Goal: Task Accomplishment & Management: Manage account settings

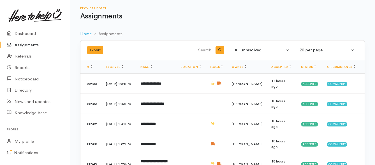
click at [31, 47] on link "Assignments" at bounding box center [35, 44] width 70 height 11
click at [23, 43] on link "Assignments" at bounding box center [35, 44] width 70 height 11
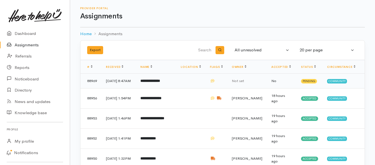
click at [153, 83] on b "**********" at bounding box center [150, 81] width 20 height 4
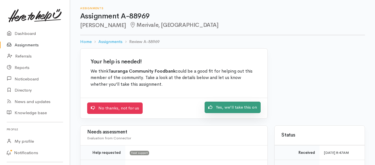
click at [212, 106] on icon at bounding box center [210, 107] width 4 height 4
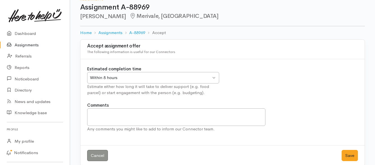
scroll to position [17, 0]
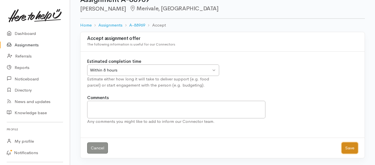
click at [351, 146] on button "Save" at bounding box center [349, 148] width 16 height 11
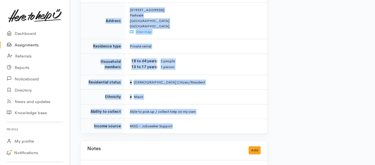
scroll to position [420, 0]
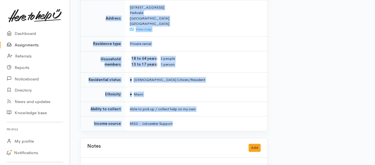
drag, startPoint x: 127, startPoint y: 45, endPoint x: 192, endPoint y: 107, distance: 90.3
copy div "**********"
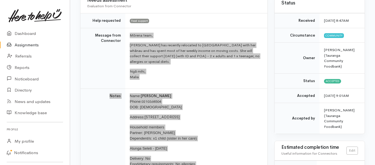
scroll to position [56, 0]
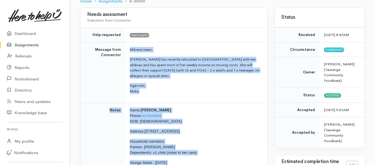
click at [31, 46] on link "Assignments" at bounding box center [35, 44] width 70 height 11
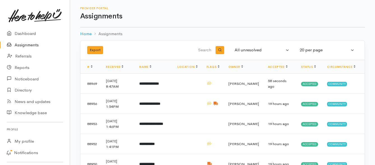
drag, startPoint x: 23, startPoint y: 45, endPoint x: 15, endPoint y: 44, distance: 8.1
click at [23, 45] on link "Assignments" at bounding box center [35, 44] width 70 height 11
click at [39, 44] on link "Assignments" at bounding box center [35, 44] width 70 height 11
click at [25, 45] on link "Assignments" at bounding box center [35, 44] width 70 height 11
click at [31, 44] on link "Assignments" at bounding box center [35, 44] width 70 height 11
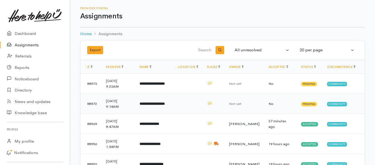
click at [156, 105] on b "**********" at bounding box center [151, 104] width 25 height 4
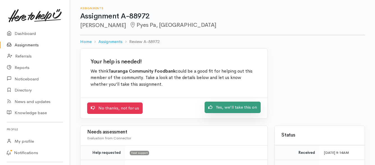
click at [219, 110] on link "Yes, we'll take this on" at bounding box center [232, 107] width 56 height 11
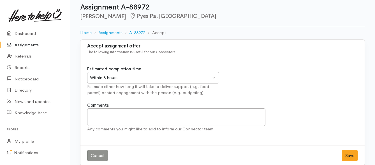
scroll to position [17, 0]
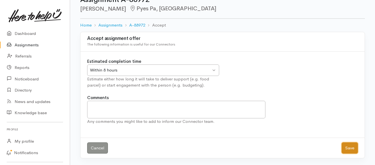
click at [345, 150] on button "Save" at bounding box center [349, 148] width 16 height 11
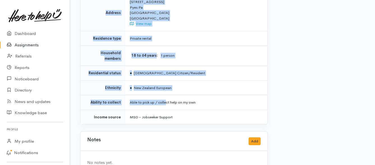
scroll to position [441, 0]
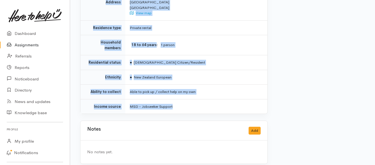
drag, startPoint x: 128, startPoint y: 50, endPoint x: 174, endPoint y: 97, distance: 65.7
copy div "**********"
click at [34, 48] on link "Assignments" at bounding box center [35, 44] width 70 height 11
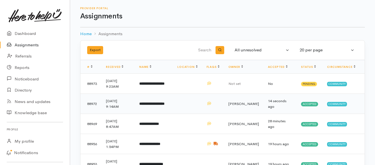
click at [146, 101] on td "**********" at bounding box center [154, 104] width 38 height 20
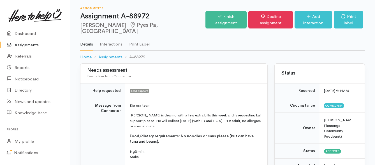
click at [27, 45] on link "Assignments" at bounding box center [35, 44] width 70 height 11
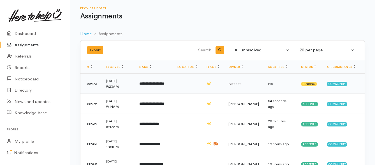
click at [153, 85] on b "**********" at bounding box center [151, 84] width 25 height 4
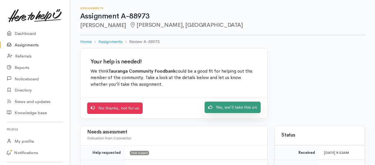
click at [216, 109] on link "Yes, we'll take this on" at bounding box center [232, 107] width 56 height 11
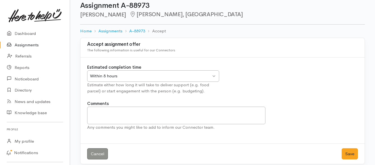
scroll to position [17, 0]
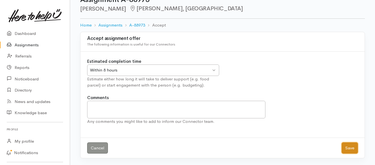
click at [346, 148] on button "Save" at bounding box center [349, 148] width 16 height 11
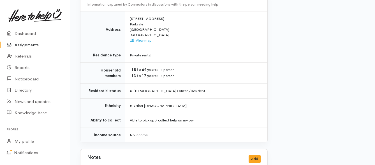
scroll to position [420, 0]
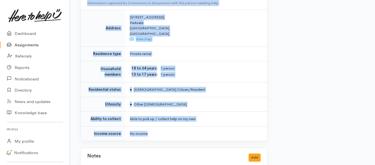
drag, startPoint x: 130, startPoint y: 77, endPoint x: 194, endPoint y: 117, distance: 75.9
copy div "**********"
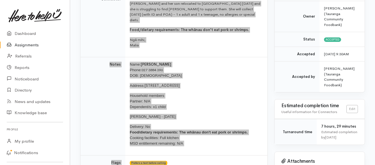
scroll to position [84, 0]
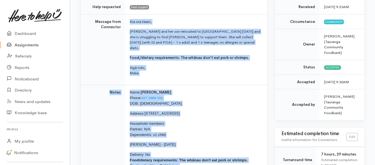
click at [27, 44] on link "Assignments" at bounding box center [35, 44] width 70 height 11
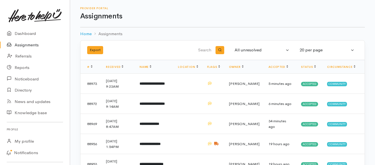
click at [20, 46] on link "Assignments" at bounding box center [35, 44] width 70 height 11
click at [20, 43] on link "Assignments" at bounding box center [35, 44] width 70 height 11
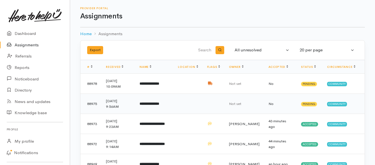
click at [159, 105] on b "**********" at bounding box center [149, 104] width 20 height 4
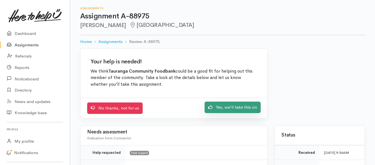
click at [235, 110] on link "Yes, we'll take this on" at bounding box center [232, 107] width 56 height 11
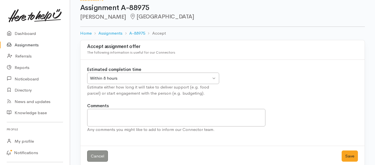
scroll to position [17, 0]
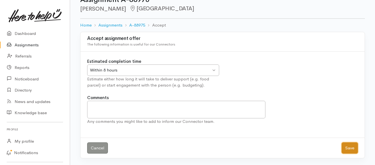
click at [346, 147] on button "Save" at bounding box center [349, 148] width 16 height 11
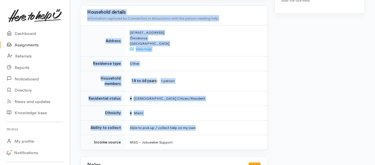
scroll to position [364, 0]
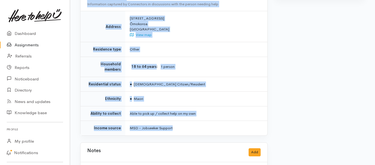
drag, startPoint x: 128, startPoint y: 44, endPoint x: 196, endPoint y: 108, distance: 93.1
copy div "**********"
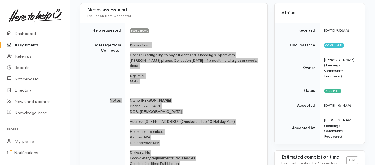
scroll to position [56, 0]
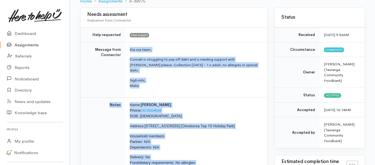
drag, startPoint x: 18, startPoint y: 46, endPoint x: 21, endPoint y: 43, distance: 4.4
click at [18, 46] on link "Assignments" at bounding box center [35, 44] width 70 height 11
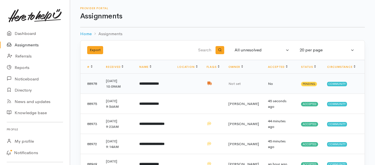
click at [151, 85] on b "**********" at bounding box center [149, 84] width 20 height 4
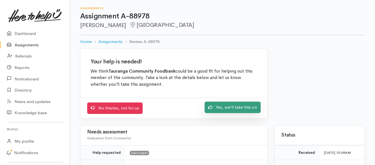
click at [227, 110] on link "Yes, we'll take this on" at bounding box center [232, 107] width 56 height 11
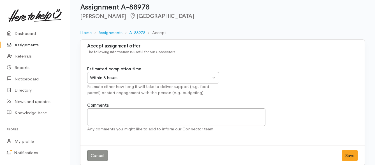
scroll to position [17, 0]
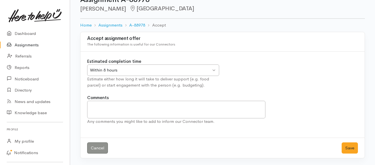
click at [189, 71] on div "Within 8 hours" at bounding box center [150, 70] width 121 height 6
click at [347, 145] on button "Save" at bounding box center [349, 148] width 16 height 11
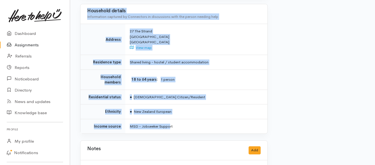
scroll to position [420, 0]
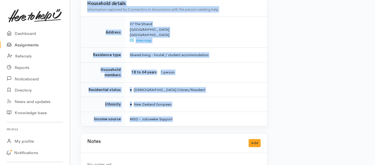
drag, startPoint x: 128, startPoint y: 43, endPoint x: 176, endPoint y: 106, distance: 79.4
copy div "Kia ora team, Darren has been dealing with some health complications which is c…"
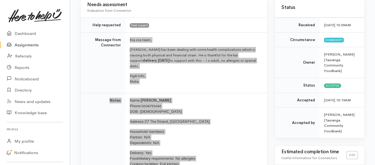
scroll to position [56, 0]
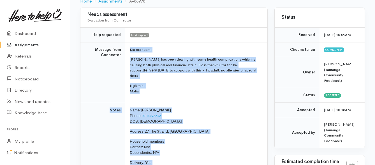
click at [26, 45] on link "Assignments" at bounding box center [35, 44] width 70 height 11
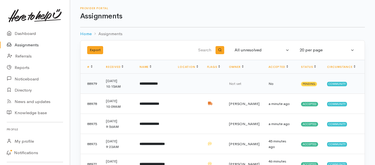
click at [159, 87] on td "**********" at bounding box center [154, 84] width 38 height 20
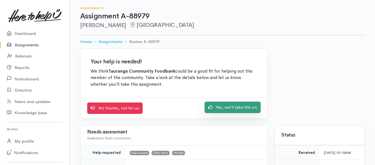
click at [221, 108] on link "Yes, we'll take this on" at bounding box center [232, 107] width 56 height 11
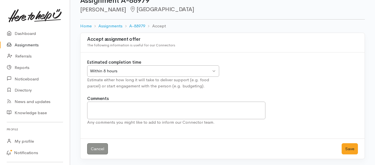
scroll to position [17, 0]
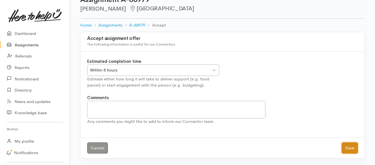
click at [349, 149] on button "Save" at bounding box center [349, 148] width 16 height 11
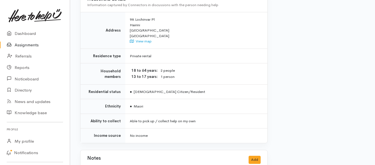
scroll to position [448, 0]
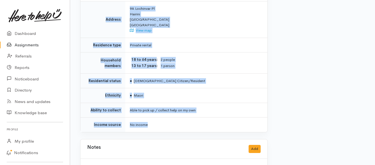
drag, startPoint x: 130, startPoint y: 44, endPoint x: 210, endPoint y: 103, distance: 98.7
copy div "**********"
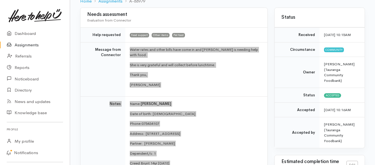
scroll to position [28, 0]
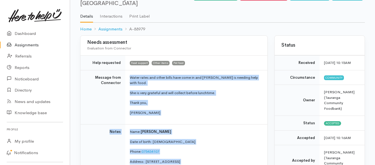
click at [19, 44] on link "Assignments" at bounding box center [35, 44] width 70 height 11
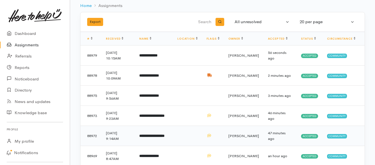
scroll to position [28, 0]
click at [29, 45] on link "Assignments" at bounding box center [35, 44] width 70 height 11
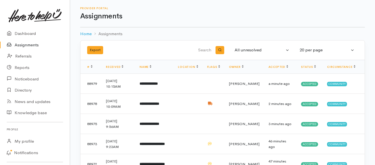
click at [25, 45] on link "Assignments" at bounding box center [35, 44] width 70 height 11
click at [158, 85] on b "**********" at bounding box center [148, 84] width 18 height 4
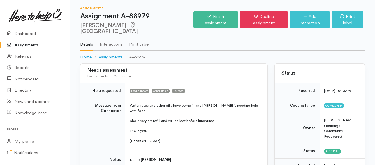
click at [28, 45] on link "Assignments" at bounding box center [35, 44] width 70 height 11
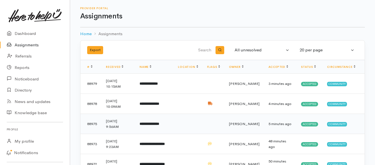
click at [159, 123] on b "**********" at bounding box center [149, 124] width 20 height 4
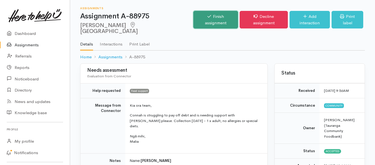
click at [214, 16] on link "Finish assignment" at bounding box center [215, 20] width 45 height 18
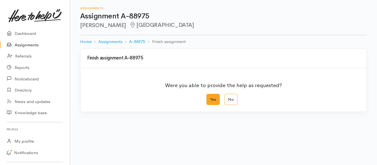
click at [212, 102] on label "Yes" at bounding box center [212, 99] width 13 height 11
click at [210, 98] on input "Yes" at bounding box center [208, 96] width 4 height 4
radio input "true"
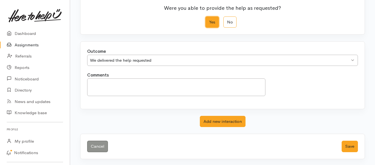
scroll to position [78, 0]
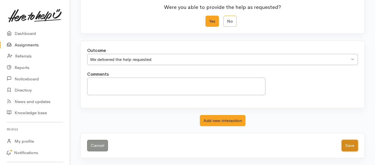
drag, startPoint x: 348, startPoint y: 146, endPoint x: 291, endPoint y: 127, distance: 60.5
click at [348, 146] on button "Save" at bounding box center [349, 145] width 16 height 11
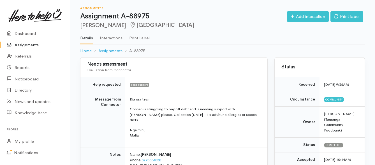
click at [27, 45] on link "Assignments" at bounding box center [35, 44] width 70 height 11
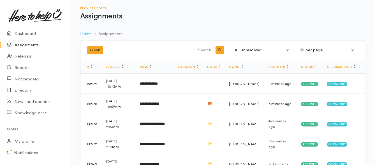
click at [32, 45] on link "Assignments" at bounding box center [35, 44] width 70 height 11
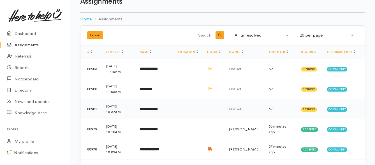
scroll to position [28, 0]
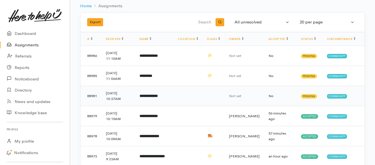
click at [158, 97] on b "**********" at bounding box center [148, 96] width 18 height 4
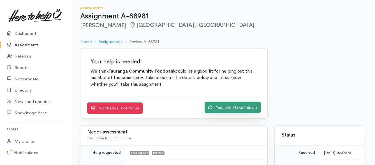
click at [218, 108] on link "Yes, we'll take this on" at bounding box center [232, 107] width 56 height 11
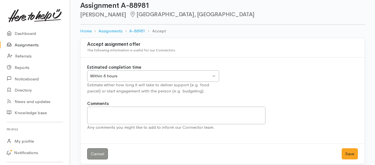
scroll to position [17, 0]
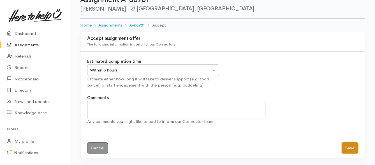
click at [347, 148] on button "Save" at bounding box center [349, 148] width 16 height 11
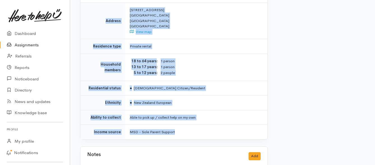
scroll to position [476, 0]
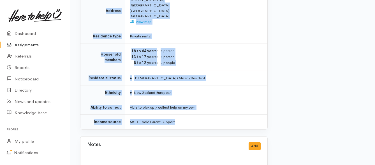
drag, startPoint x: 128, startPoint y: 71, endPoint x: 203, endPoint y: 116, distance: 87.8
copy div "**********"
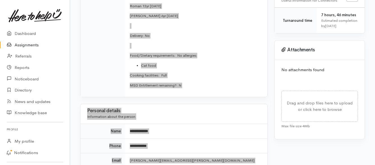
scroll to position [224, 0]
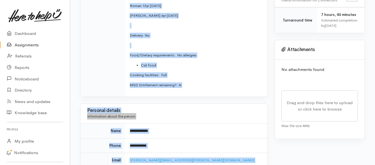
click at [193, 129] on td "**********" at bounding box center [196, 131] width 142 height 15
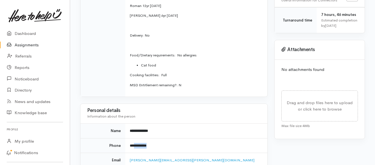
drag, startPoint x: 163, startPoint y: 139, endPoint x: 137, endPoint y: 139, distance: 26.0
click at [136, 140] on td "**********" at bounding box center [196, 146] width 142 height 15
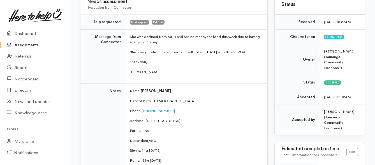
scroll to position [56, 0]
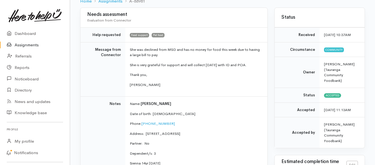
click at [36, 45] on link "Assignments" at bounding box center [35, 44] width 70 height 11
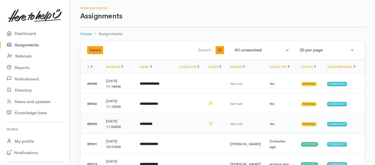
click at [161, 127] on td "*********" at bounding box center [154, 124] width 39 height 20
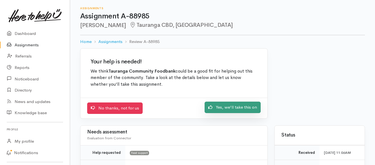
click at [221, 110] on link "Yes, we'll take this on" at bounding box center [232, 107] width 56 height 11
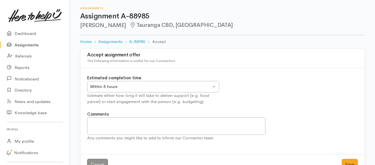
scroll to position [17, 0]
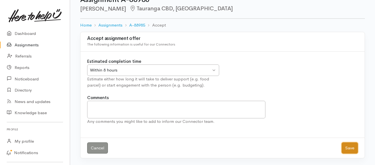
click at [347, 148] on button "Save" at bounding box center [349, 148] width 16 height 11
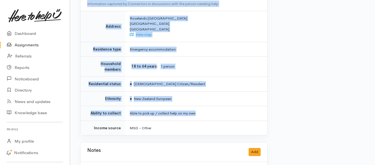
scroll to position [560, 0]
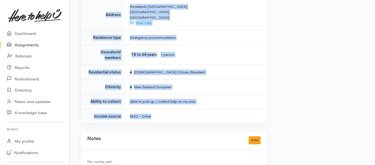
drag, startPoint x: 128, startPoint y: 78, endPoint x: 197, endPoint y: 109, distance: 75.3
copy div "Lor ips dolo, Sitam cons ad el seddoei te inci ut - 1 l etdol. Magn: Aliqu Eni …"
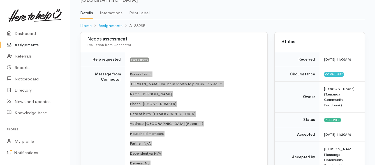
scroll to position [28, 0]
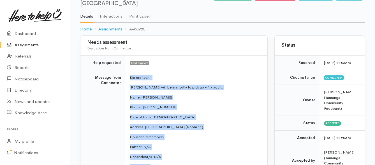
click at [30, 45] on link "Assignments" at bounding box center [35, 44] width 70 height 11
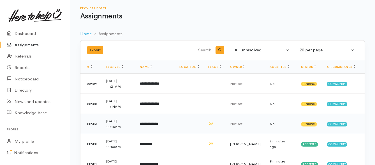
click at [150, 125] on b "**********" at bounding box center [149, 124] width 18 height 4
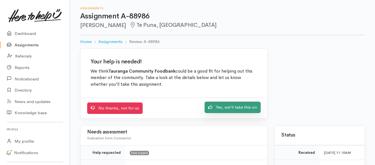
click at [222, 108] on link "Yes, we'll take this on" at bounding box center [232, 107] width 56 height 11
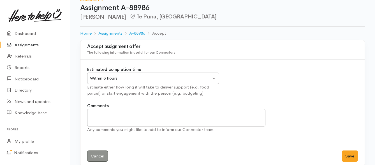
scroll to position [17, 0]
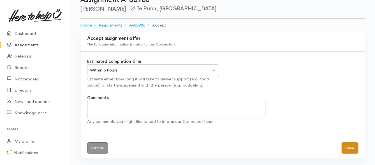
click at [345, 147] on button "Save" at bounding box center [349, 148] width 16 height 11
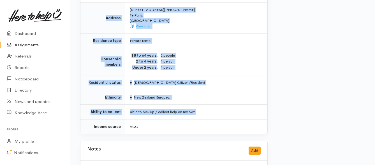
scroll to position [420, 0]
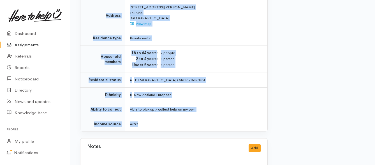
drag, startPoint x: 128, startPoint y: 44, endPoint x: 200, endPoint y: 106, distance: 94.3
copy div "**********"
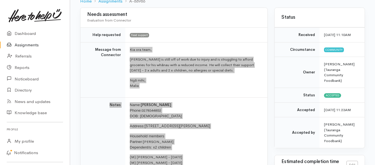
scroll to position [28, 0]
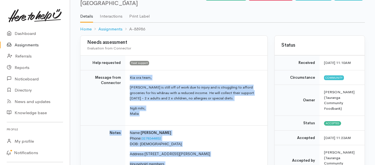
drag, startPoint x: 23, startPoint y: 47, endPoint x: 31, endPoint y: 46, distance: 7.6
click at [23, 46] on link "Assignments" at bounding box center [35, 44] width 70 height 11
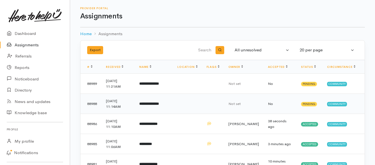
click at [156, 103] on b "**********" at bounding box center [149, 104] width 20 height 4
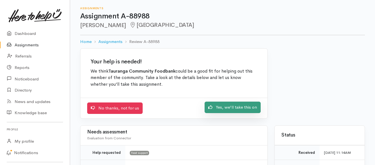
click at [212, 108] on icon at bounding box center [210, 107] width 4 height 4
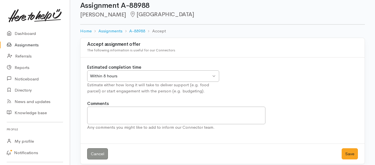
scroll to position [17, 0]
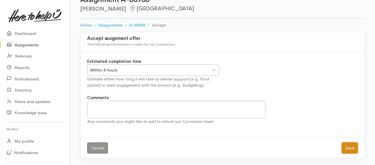
click at [346, 148] on button "Save" at bounding box center [349, 148] width 16 height 11
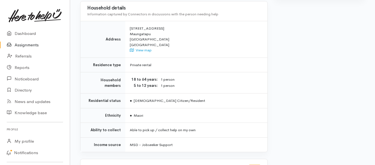
scroll to position [392, 0]
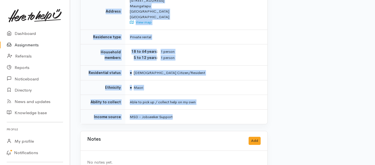
drag, startPoint x: 128, startPoint y: 71, endPoint x: 182, endPoint y: 102, distance: 61.7
copy div "**********"
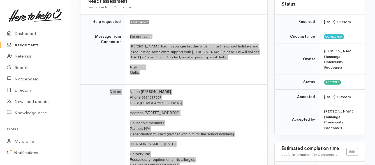
scroll to position [56, 0]
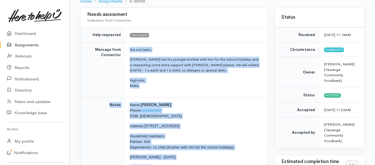
click at [20, 44] on link "Assignments" at bounding box center [35, 44] width 70 height 11
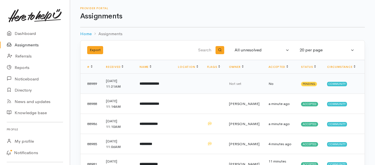
click at [153, 83] on b "**********" at bounding box center [149, 84] width 20 height 4
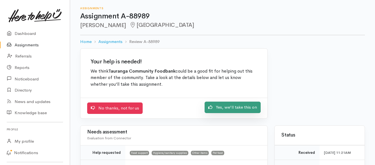
click at [234, 107] on link "Yes, we'll take this on" at bounding box center [232, 107] width 56 height 11
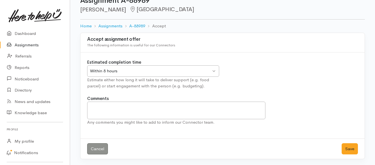
scroll to position [17, 0]
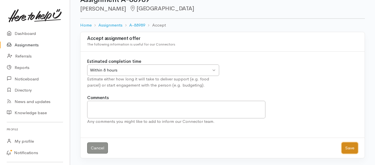
click at [347, 146] on button "Save" at bounding box center [349, 148] width 16 height 11
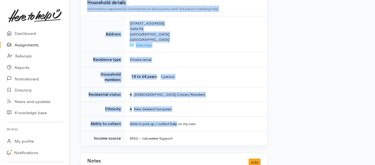
scroll to position [448, 0]
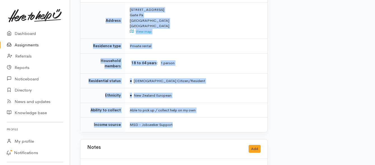
drag, startPoint x: 128, startPoint y: 71, endPoint x: 191, endPoint y: 109, distance: 72.6
copy div "**********"
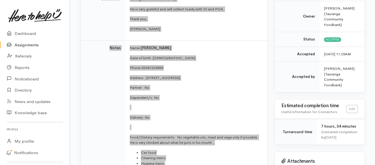
scroll to position [140, 0]
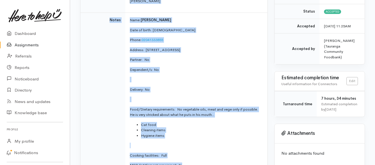
click at [184, 107] on p "Food/Dietary requirements: No vegetable oils, meat and vege only if possible. H…" at bounding box center [195, 112] width 131 height 11
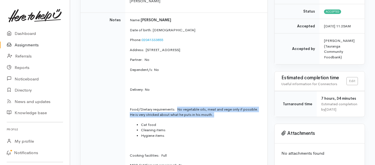
drag, startPoint x: 177, startPoint y: 103, endPoint x: 216, endPoint y: 109, distance: 39.0
click at [216, 109] on p "Food/Dietary requirements: No vegetable oils, meat and vege only if possible. H…" at bounding box center [195, 112] width 131 height 11
copy p "No vegetable oils, meat and vege only if possible. He is very stricked about wh…"
click at [29, 34] on link "Dashboard" at bounding box center [35, 33] width 70 height 11
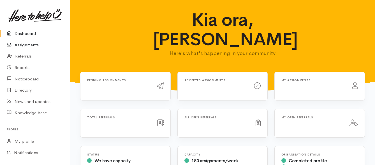
click at [31, 46] on link "Assignments" at bounding box center [35, 44] width 70 height 11
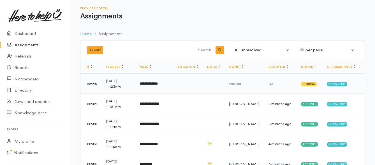
click at [158, 84] on b "**********" at bounding box center [148, 84] width 18 height 4
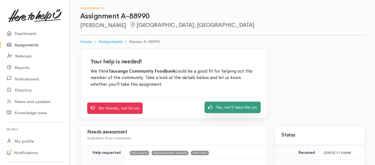
click at [223, 108] on link "Yes, we'll take this on" at bounding box center [232, 107] width 56 height 11
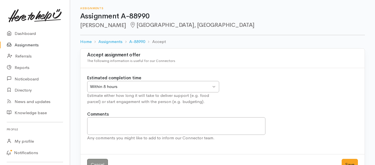
scroll to position [17, 0]
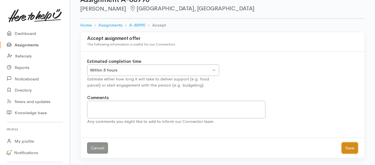
click at [345, 145] on button "Save" at bounding box center [349, 148] width 16 height 11
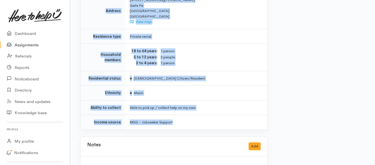
scroll to position [469, 0]
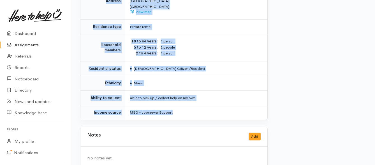
drag, startPoint x: 128, startPoint y: 43, endPoint x: 190, endPoint y: 101, distance: 84.7
copy div "**********"
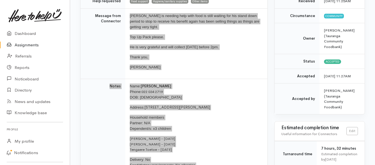
scroll to position [77, 0]
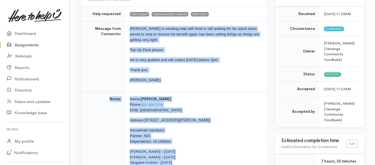
click at [35, 43] on link "Assignments" at bounding box center [35, 44] width 70 height 11
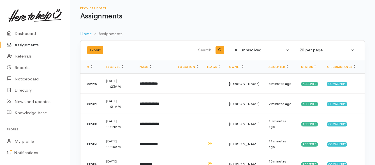
click at [26, 45] on link "Assignments" at bounding box center [35, 44] width 70 height 11
click at [34, 45] on link "Assignments" at bounding box center [35, 44] width 70 height 11
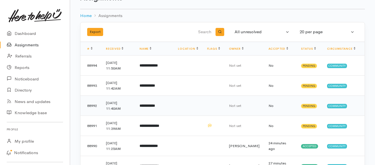
scroll to position [28, 0]
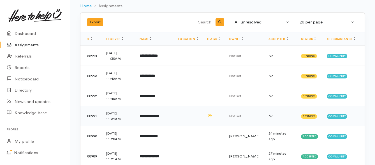
click at [149, 120] on td "**********" at bounding box center [154, 116] width 38 height 20
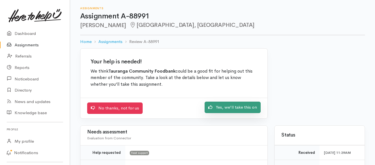
click at [223, 109] on link "Yes, we'll take this on" at bounding box center [232, 107] width 56 height 11
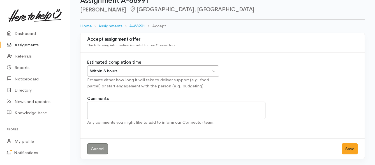
scroll to position [17, 0]
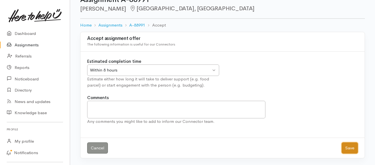
click at [347, 148] on button "Save" at bounding box center [349, 148] width 16 height 11
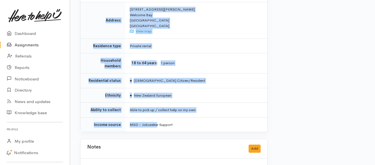
scroll to position [448, 0]
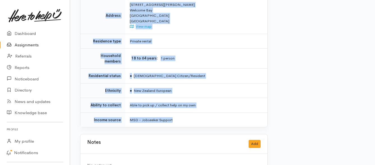
drag, startPoint x: 127, startPoint y: 78, endPoint x: 177, endPoint y: 115, distance: 62.3
copy div "**********"
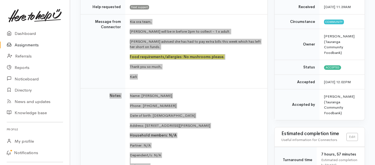
scroll to position [56, 0]
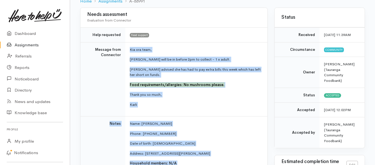
click at [26, 46] on link "Assignments" at bounding box center [35, 44] width 70 height 11
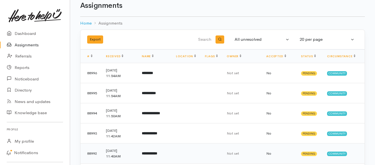
scroll to position [28, 0]
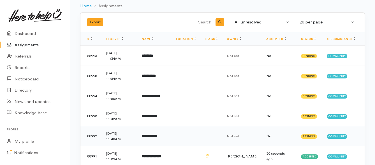
click at [157, 136] on b "**********" at bounding box center [149, 137] width 15 height 4
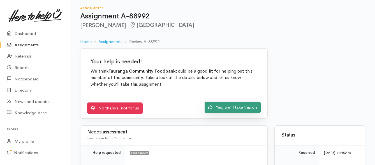
click at [231, 109] on link "Yes, we'll take this on" at bounding box center [232, 107] width 56 height 11
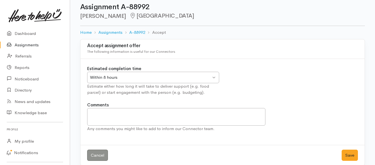
scroll to position [17, 0]
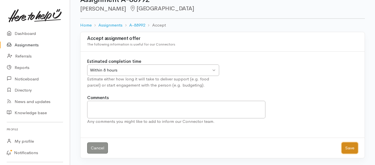
click at [347, 146] on button "Save" at bounding box center [349, 148] width 16 height 11
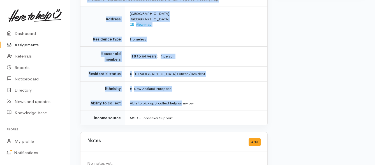
scroll to position [374, 0]
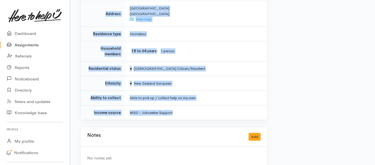
drag, startPoint x: 127, startPoint y: 42, endPoint x: 188, endPoint y: 103, distance: 86.1
copy div "**********"
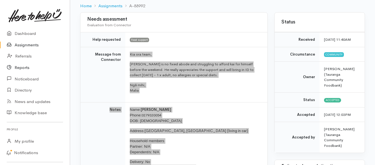
scroll to position [38, 0]
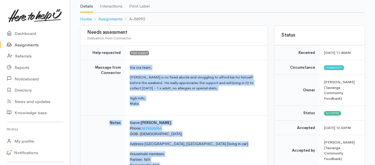
click at [37, 45] on link "Assignments" at bounding box center [35, 44] width 70 height 11
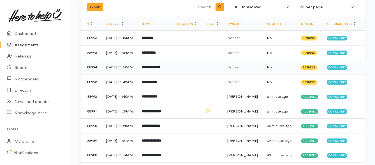
scroll to position [56, 0]
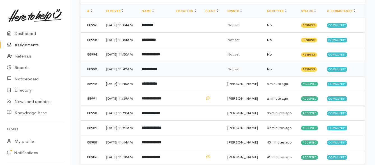
click at [171, 77] on td "**********" at bounding box center [154, 69] width 34 height 15
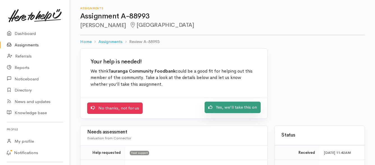
click at [210, 108] on icon at bounding box center [210, 107] width 4 height 4
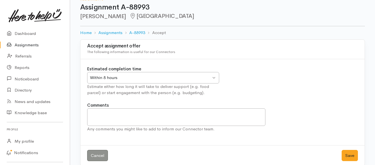
scroll to position [17, 0]
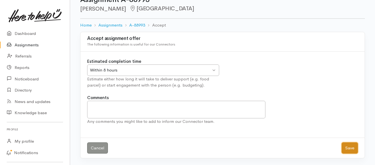
click at [345, 147] on button "Save" at bounding box center [349, 148] width 16 height 11
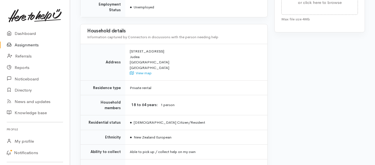
scroll to position [364, 0]
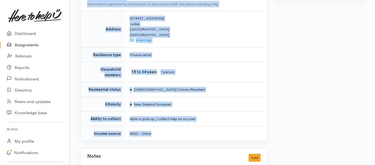
drag, startPoint x: 129, startPoint y: 71, endPoint x: 209, endPoint y: 117, distance: 92.5
copy div "**********"
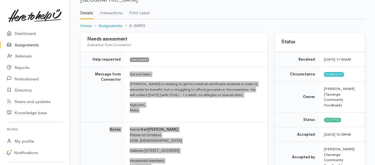
scroll to position [28, 0]
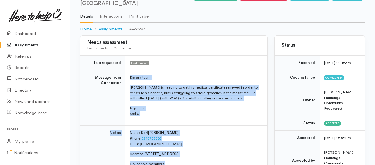
click at [32, 43] on link "Assignments" at bounding box center [35, 44] width 70 height 11
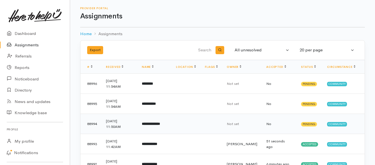
click at [160, 124] on b "**********" at bounding box center [151, 124] width 18 height 4
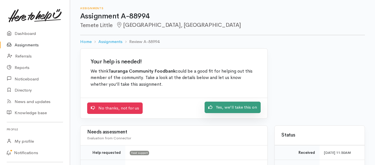
click at [239, 111] on link "Yes, we'll take this on" at bounding box center [232, 107] width 56 height 11
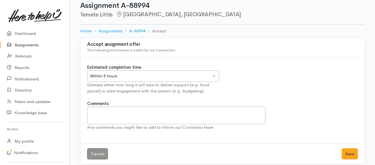
scroll to position [17, 0]
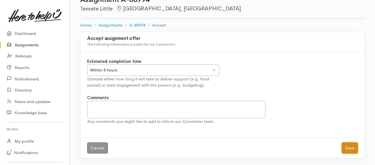
click at [344, 146] on button "Save" at bounding box center [349, 148] width 16 height 11
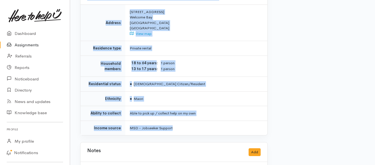
scroll to position [420, 0]
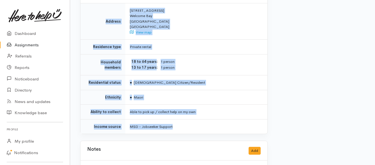
drag, startPoint x: 128, startPoint y: 78, endPoint x: 192, endPoint y: 111, distance: 71.0
copy div "**********"
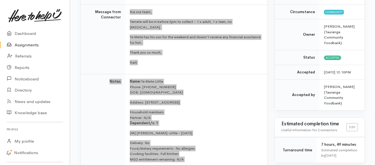
scroll to position [84, 0]
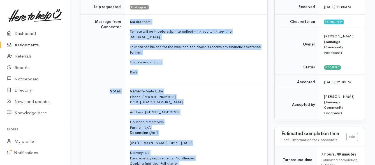
click at [37, 45] on link "Assignments" at bounding box center [35, 44] width 70 height 11
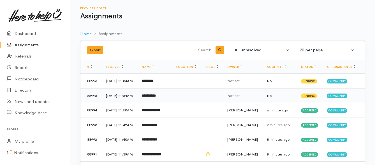
click at [171, 103] on td "**********" at bounding box center [154, 95] width 34 height 15
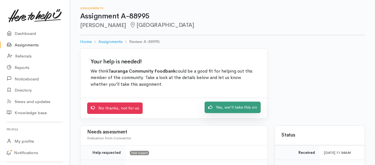
click at [212, 109] on icon at bounding box center [210, 107] width 4 height 4
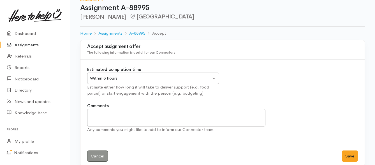
scroll to position [17, 0]
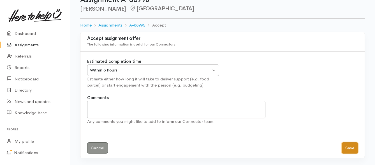
click at [346, 147] on button "Save" at bounding box center [349, 148] width 16 height 11
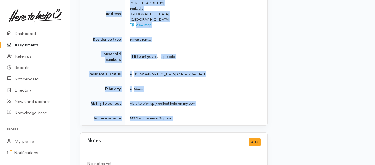
scroll to position [392, 0]
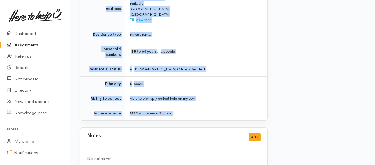
drag, startPoint x: 130, startPoint y: 43, endPoint x: 214, endPoint y: 103, distance: 103.2
copy div "**********"
click at [34, 47] on link "Assignments" at bounding box center [35, 44] width 70 height 11
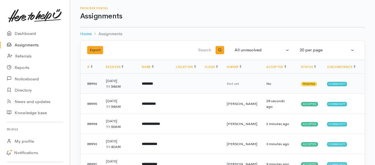
click at [166, 84] on td "********" at bounding box center [154, 84] width 34 height 20
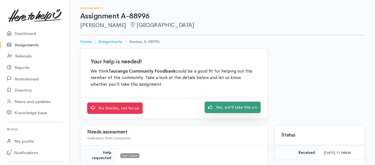
drag, startPoint x: 216, startPoint y: 106, endPoint x: 214, endPoint y: 101, distance: 5.4
click at [216, 106] on link "Yes, we'll take this on" at bounding box center [232, 107] width 56 height 11
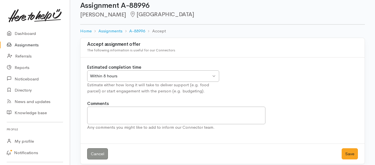
scroll to position [17, 0]
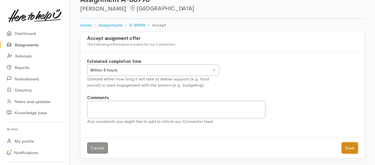
click at [345, 147] on button "Save" at bounding box center [349, 148] width 16 height 11
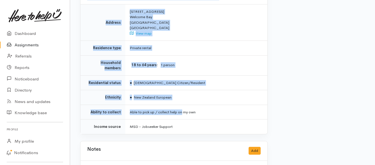
scroll to position [448, 0]
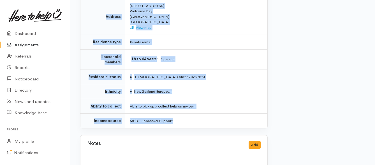
drag, startPoint x: 120, startPoint y: 49, endPoint x: 187, endPoint y: 100, distance: 83.7
copy div "**********"
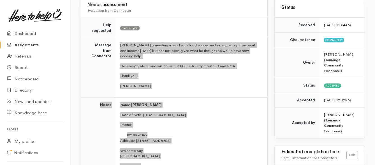
scroll to position [56, 0]
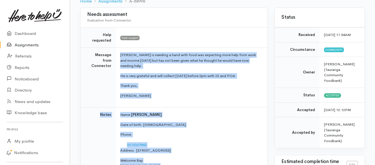
drag, startPoint x: 19, startPoint y: 44, endPoint x: 22, endPoint y: 44, distance: 3.1
click at [19, 44] on link "Assignments" at bounding box center [35, 44] width 70 height 11
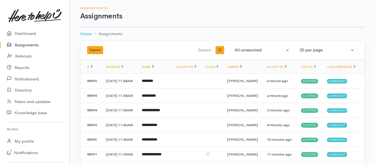
click at [36, 46] on link "Assignments" at bounding box center [35, 44] width 70 height 11
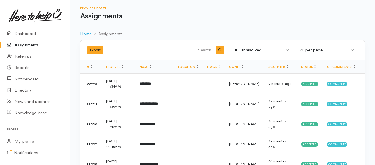
click at [34, 46] on link "Assignments" at bounding box center [35, 44] width 70 height 11
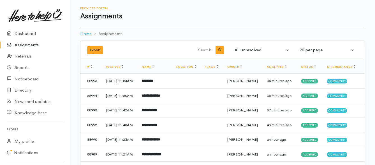
click at [29, 47] on link "Assignments" at bounding box center [35, 44] width 70 height 11
click at [27, 46] on link "Assignments" at bounding box center [35, 44] width 70 height 11
click at [25, 43] on link "Assignments" at bounding box center [35, 44] width 70 height 11
click at [157, 83] on b "**********" at bounding box center [149, 81] width 15 height 4
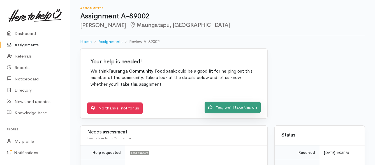
click at [220, 109] on link "Yes, we'll take this on" at bounding box center [232, 107] width 56 height 11
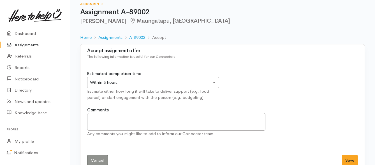
scroll to position [17, 0]
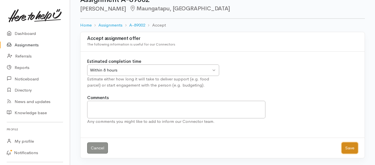
click at [346, 147] on button "Save" at bounding box center [349, 148] width 16 height 11
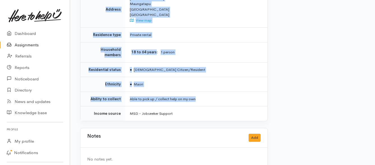
scroll to position [406, 0]
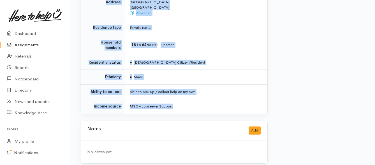
drag, startPoint x: 127, startPoint y: 49, endPoint x: 212, endPoint y: 95, distance: 96.8
copy div "**********"
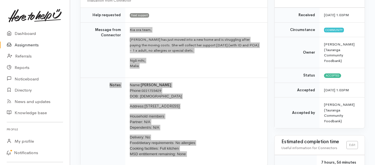
scroll to position [70, 0]
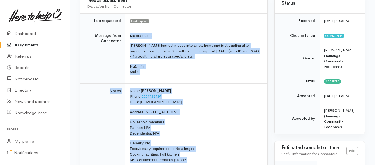
click at [33, 47] on link "Assignments" at bounding box center [35, 44] width 70 height 11
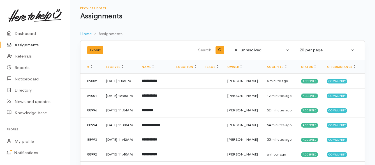
click at [27, 46] on link "Assignments" at bounding box center [35, 44] width 70 height 11
click at [31, 48] on link "Assignments" at bounding box center [35, 44] width 70 height 11
click at [32, 45] on link "Assignments" at bounding box center [35, 44] width 70 height 11
click at [30, 45] on link "Assignments" at bounding box center [35, 44] width 70 height 11
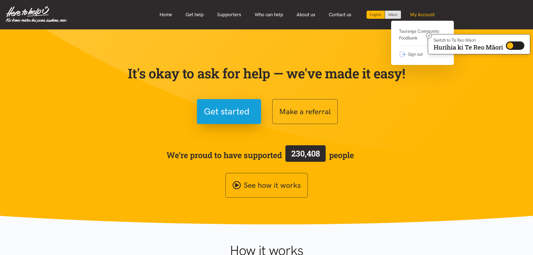
click at [423, 15] on link "My Account" at bounding box center [423, 15] width 38 height 12
click at [420, 34] on link "Tauranga Community Foodbank" at bounding box center [422, 37] width 47 height 18
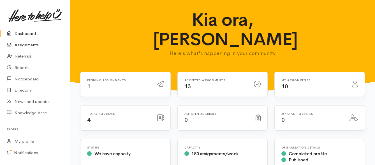
click at [21, 47] on link "Assignments" at bounding box center [35, 44] width 70 height 11
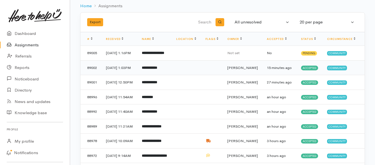
scroll to position [56, 0]
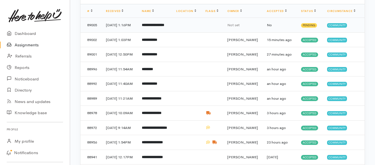
click at [151, 27] on b "**********" at bounding box center [153, 25] width 22 height 4
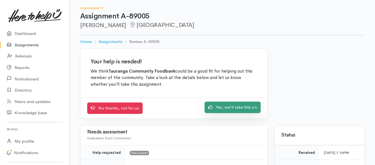
click at [212, 108] on icon at bounding box center [210, 108] width 4 height 4
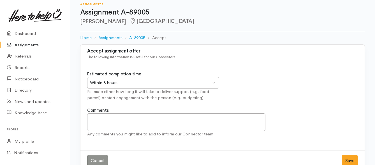
scroll to position [17, 0]
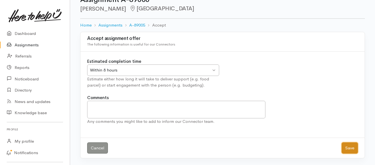
click at [352, 150] on button "Save" at bounding box center [349, 148] width 16 height 11
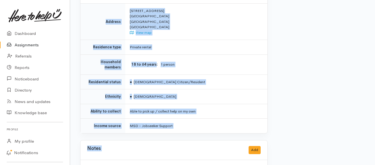
scroll to position [392, 0]
drag, startPoint x: 128, startPoint y: 70, endPoint x: 197, endPoint y: 122, distance: 85.9
copy div "**********"
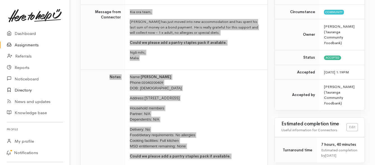
scroll to position [84, 0]
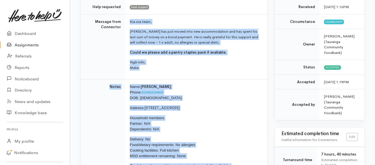
click at [29, 46] on link "Assignments" at bounding box center [35, 44] width 70 height 11
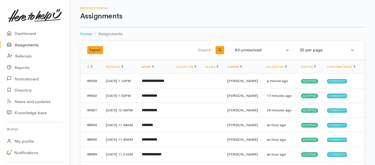
click at [25, 44] on link "Assignments" at bounding box center [35, 44] width 70 height 11
click at [32, 44] on link "Assignments" at bounding box center [35, 44] width 70 height 11
click at [26, 45] on link "Assignments" at bounding box center [35, 44] width 70 height 11
click at [27, 45] on link "Assignments" at bounding box center [35, 44] width 70 height 11
